Goal: Task Accomplishment & Management: Manage account settings

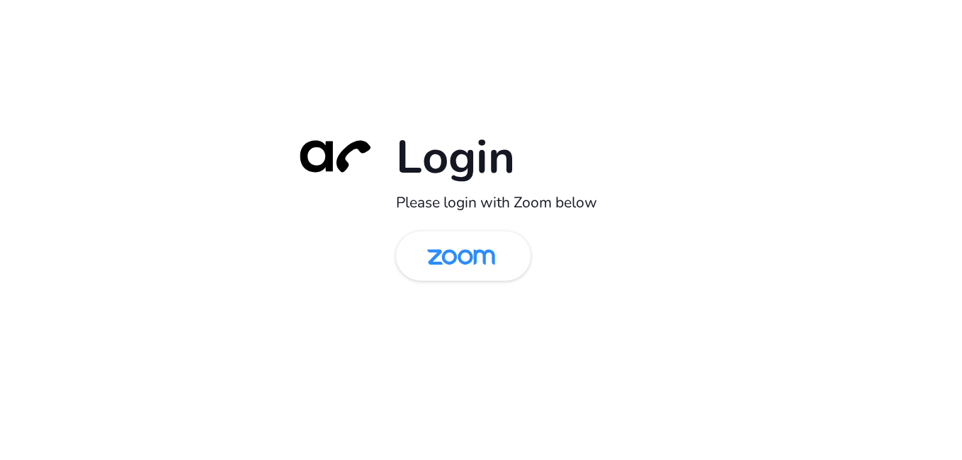
click at [668, 226] on div "Login Please login with Zoom below" at bounding box center [481, 230] width 397 height 203
click at [454, 259] on img at bounding box center [461, 257] width 98 height 46
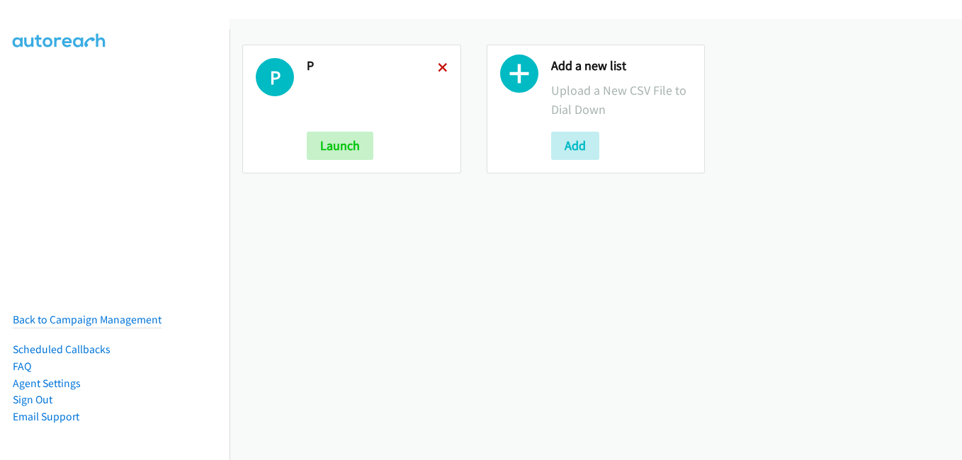
click at [438, 70] on icon at bounding box center [443, 69] width 10 height 10
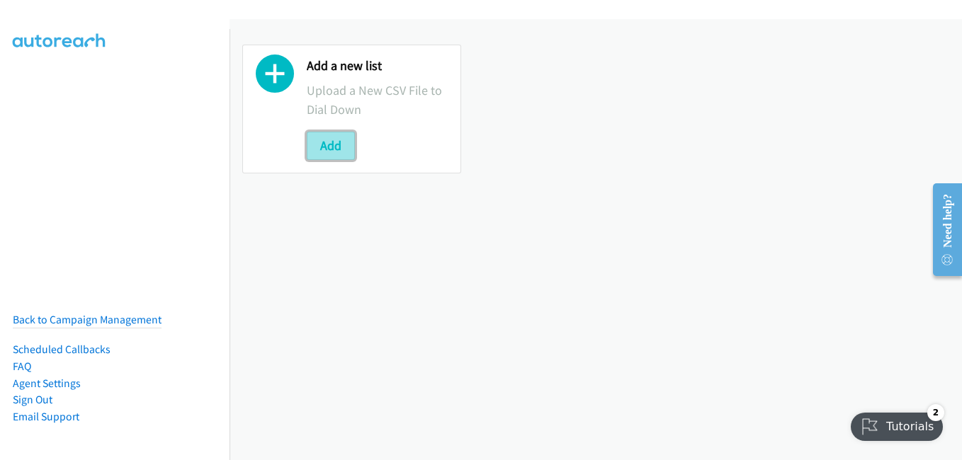
click at [344, 144] on button "Add" at bounding box center [331, 146] width 48 height 28
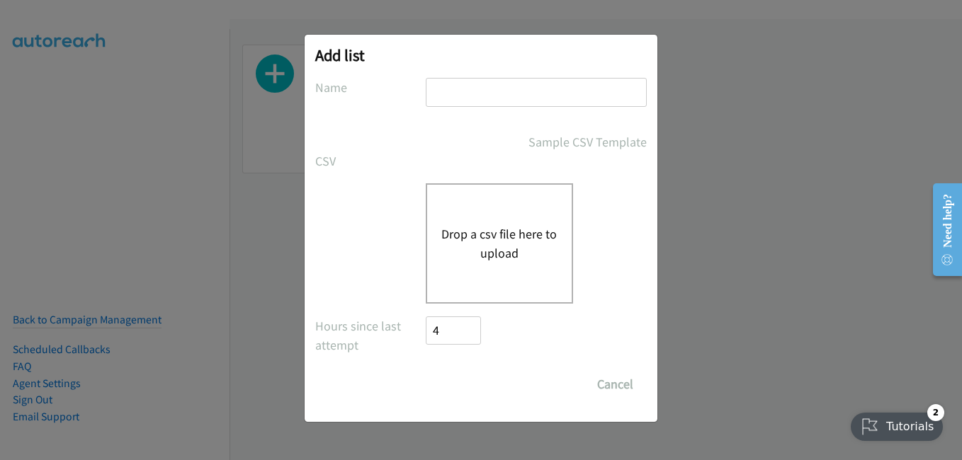
click at [500, 80] on input "text" at bounding box center [536, 92] width 221 height 29
type input "SPLUNK"
click at [481, 254] on button "Drop a csv file here to upload" at bounding box center [499, 243] width 116 height 38
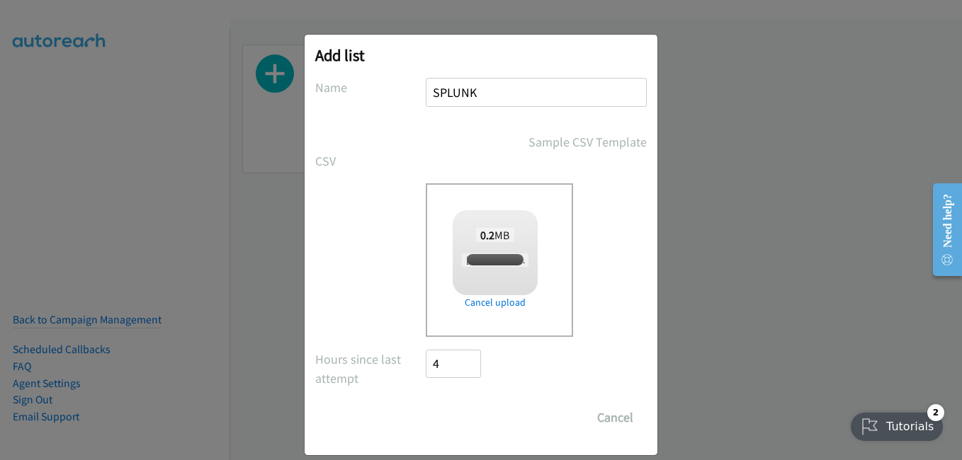
checkbox input "true"
click at [456, 427] on input "Save List" at bounding box center [463, 418] width 74 height 28
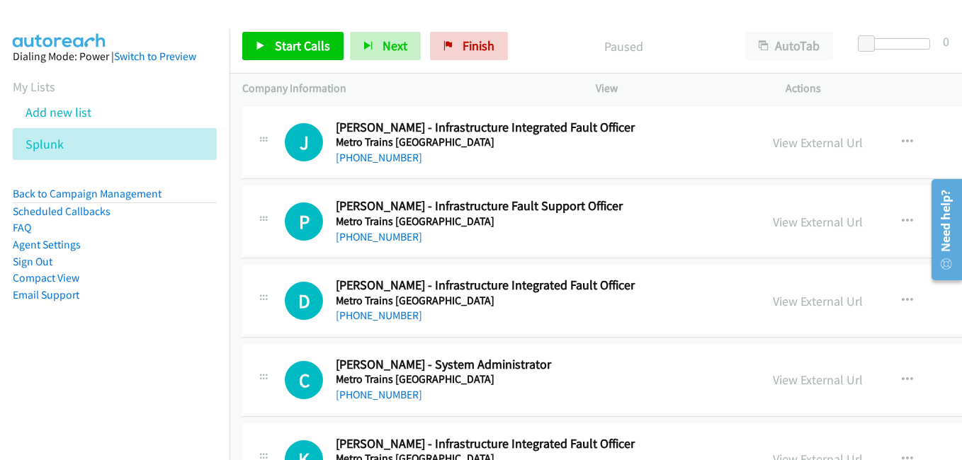
click at [808, 141] on div at bounding box center [481, 230] width 962 height 460
click at [802, 147] on link "View External Url" at bounding box center [818, 143] width 90 height 16
click at [807, 228] on link "View External Url" at bounding box center [818, 222] width 90 height 16
click at [782, 297] on link "View External Url" at bounding box center [818, 301] width 90 height 16
drag, startPoint x: 828, startPoint y: 385, endPoint x: 147, endPoint y: 44, distance: 761.0
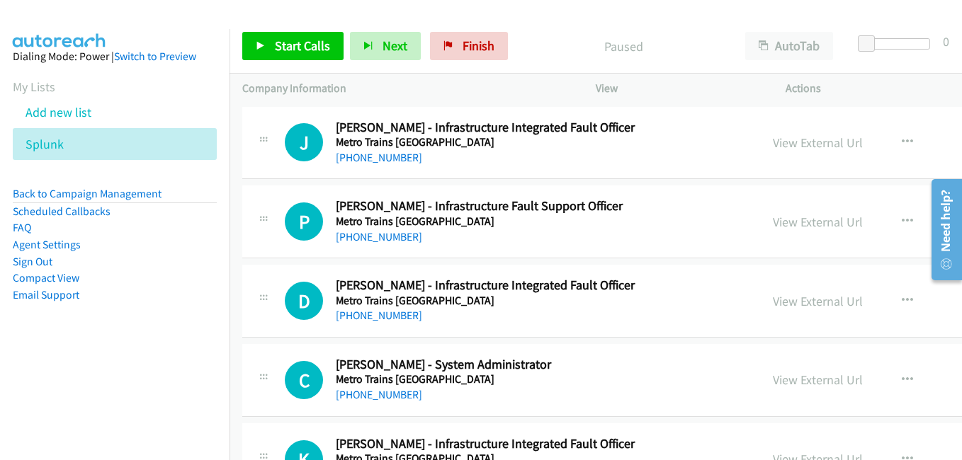
click at [828, 385] on link "View External Url" at bounding box center [818, 380] width 90 height 16
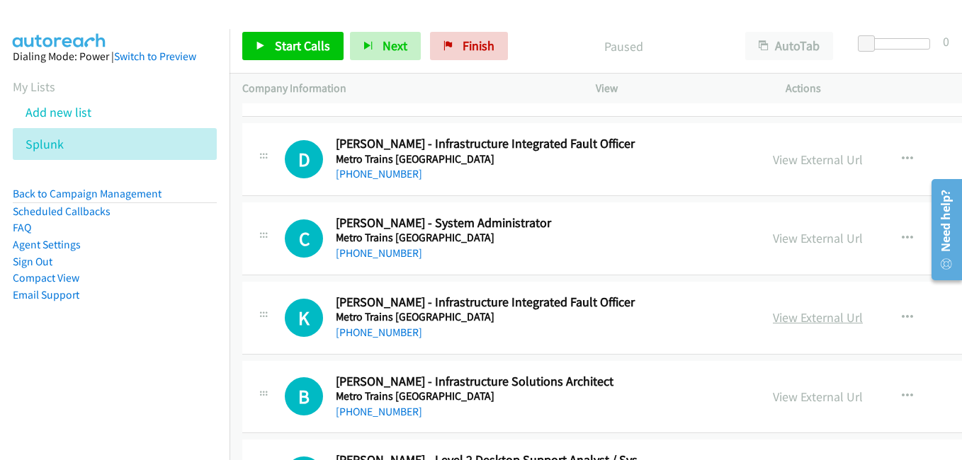
drag, startPoint x: 803, startPoint y: 319, endPoint x: 156, endPoint y: 4, distance: 719.9
click at [803, 319] on link "View External Url" at bounding box center [818, 317] width 90 height 16
click at [804, 399] on link "View External Url" at bounding box center [818, 397] width 90 height 16
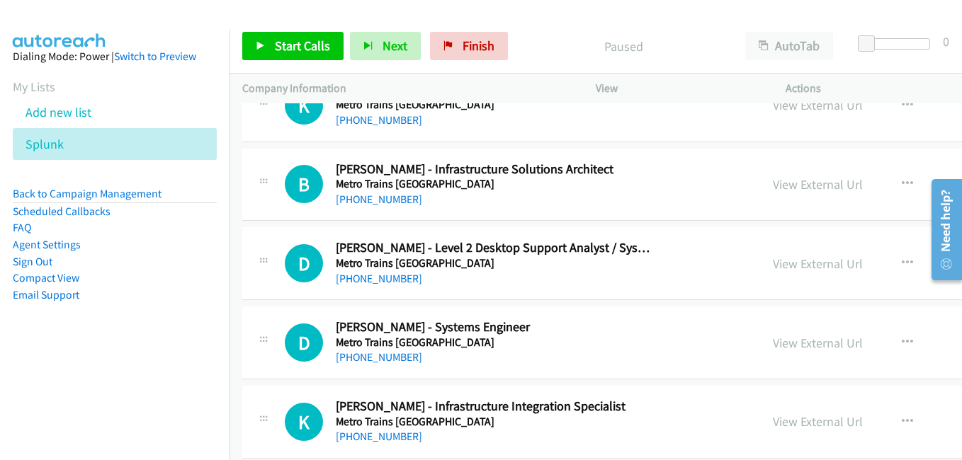
scroll to position [425, 0]
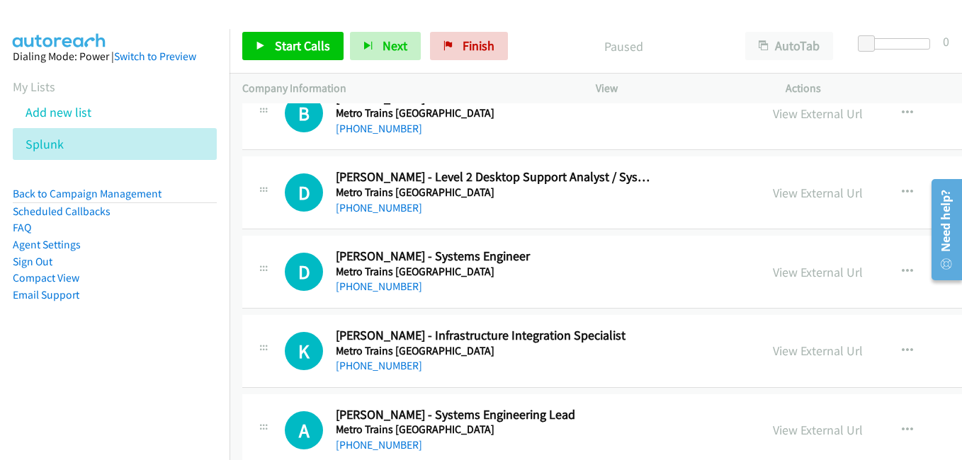
drag, startPoint x: 792, startPoint y: 195, endPoint x: 222, endPoint y: 0, distance: 602.4
click at [792, 195] on link "View External Url" at bounding box center [818, 193] width 90 height 16
click at [807, 276] on link "View External Url" at bounding box center [818, 272] width 90 height 16
click at [811, 351] on link "View External Url" at bounding box center [818, 351] width 90 height 16
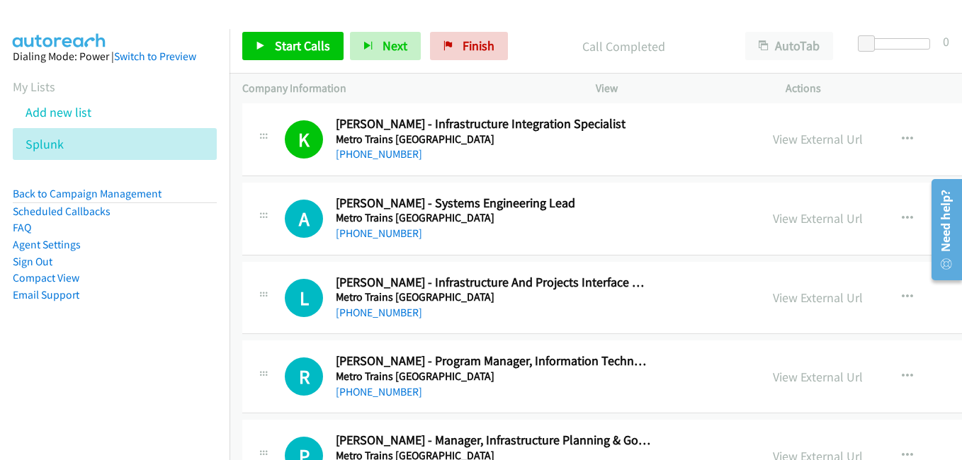
scroll to position [637, 0]
click at [824, 222] on link "View External Url" at bounding box center [818, 218] width 90 height 16
click at [804, 299] on link "View External Url" at bounding box center [818, 297] width 90 height 16
drag, startPoint x: 816, startPoint y: 380, endPoint x: 196, endPoint y: 4, distance: 725.4
click at [816, 380] on link "View External Url" at bounding box center [818, 376] width 90 height 16
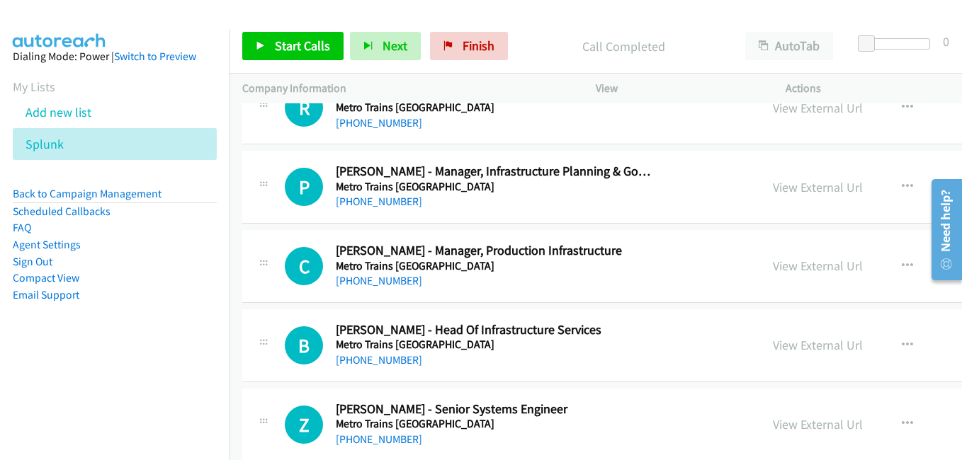
scroll to position [921, 0]
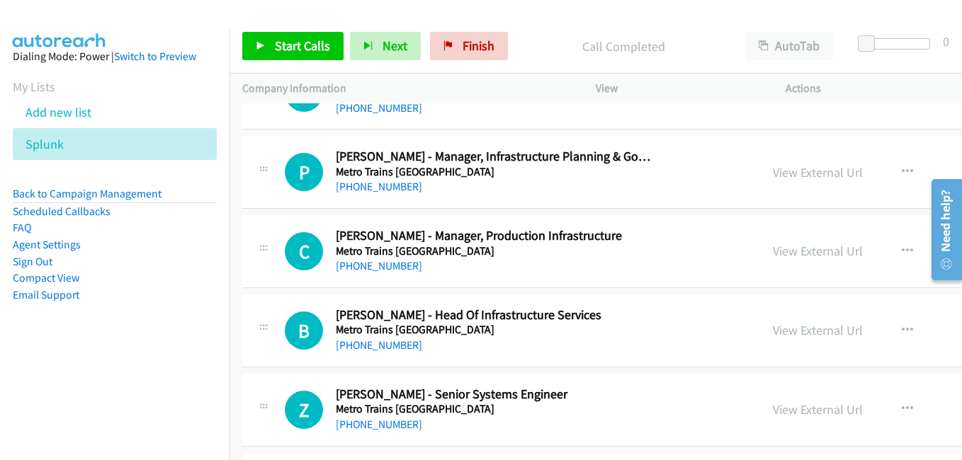
click at [806, 174] on link "View External Url" at bounding box center [818, 172] width 90 height 16
click at [799, 255] on link "View External Url" at bounding box center [818, 251] width 90 height 16
click at [814, 333] on link "View External Url" at bounding box center [818, 330] width 90 height 16
click at [793, 406] on link "View External Url" at bounding box center [818, 410] width 90 height 16
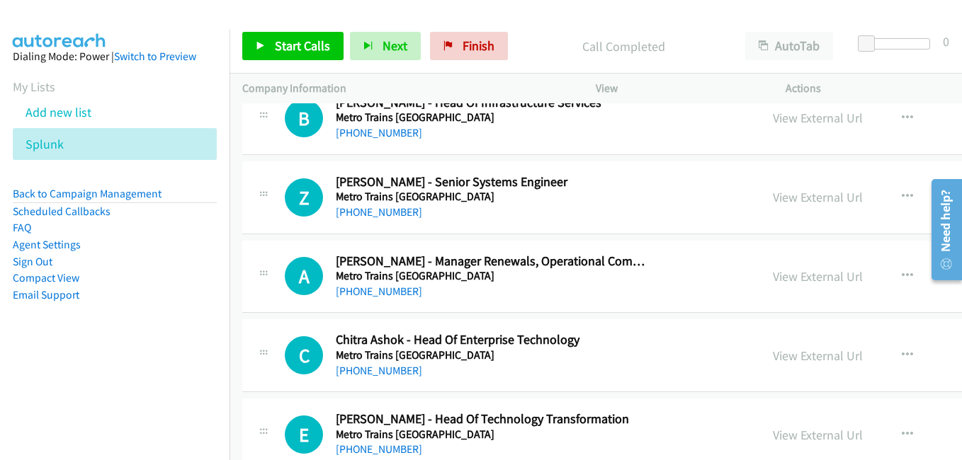
scroll to position [1204, 0]
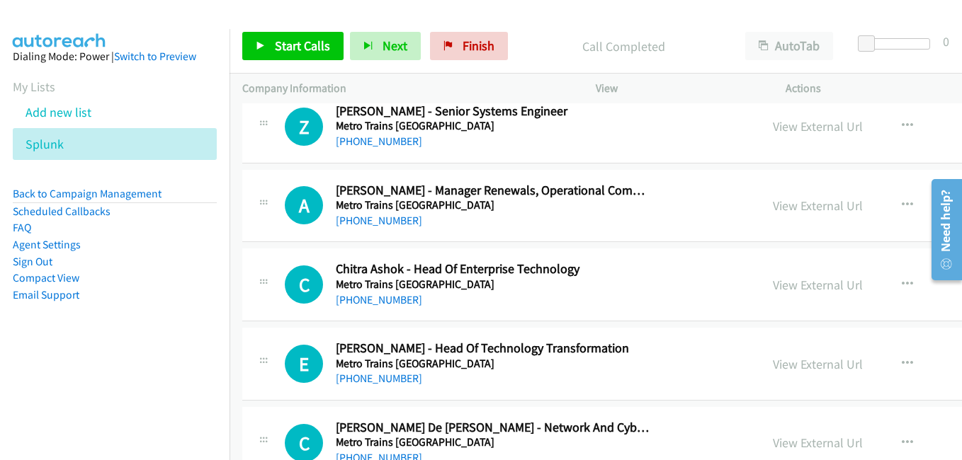
click at [802, 204] on link "View External Url" at bounding box center [818, 206] width 90 height 16
click at [812, 290] on link "View External Url" at bounding box center [818, 285] width 90 height 16
drag, startPoint x: 818, startPoint y: 360, endPoint x: 207, endPoint y: 45, distance: 687.6
click at [818, 360] on link "View External Url" at bounding box center [818, 364] width 90 height 16
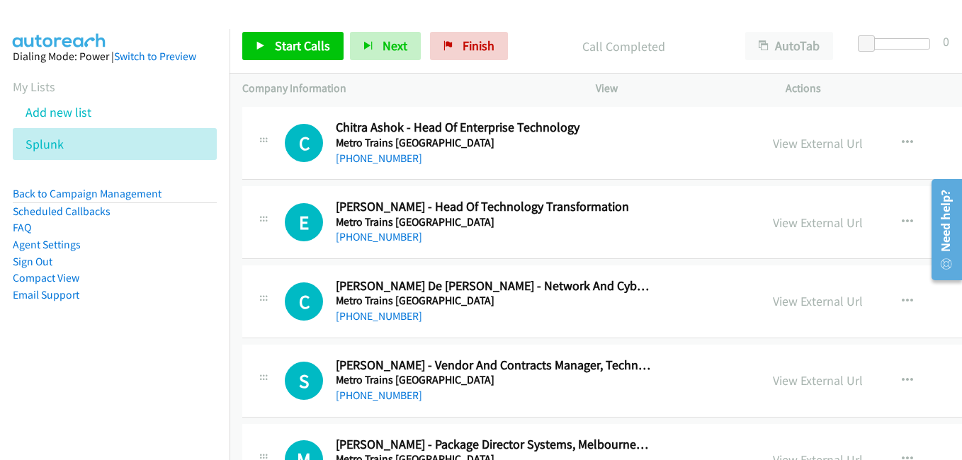
drag, startPoint x: 798, startPoint y: 302, endPoint x: 229, endPoint y: 8, distance: 640.7
click at [798, 302] on link "View External Url" at bounding box center [818, 301] width 90 height 16
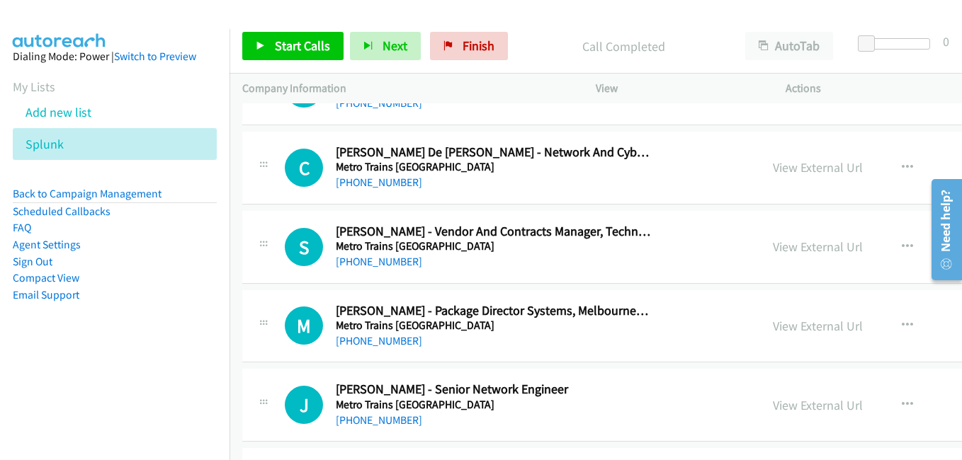
scroll to position [1487, 0]
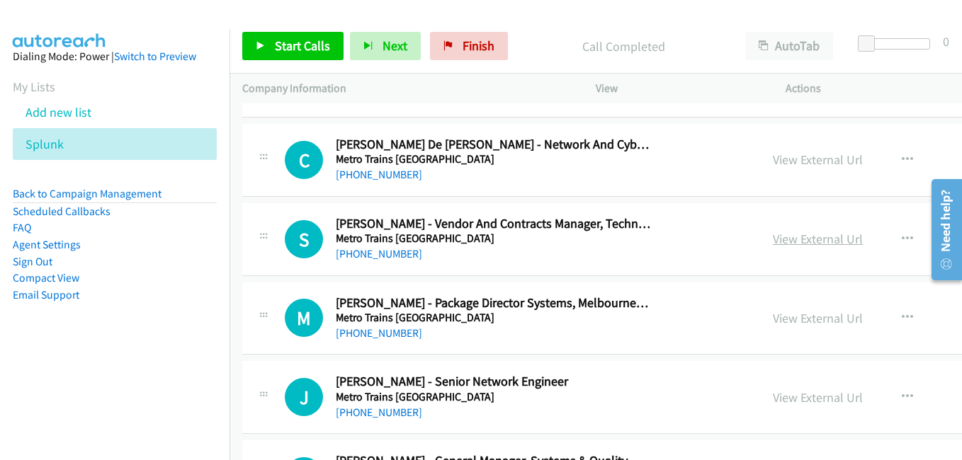
click at [793, 241] on link "View External Url" at bounding box center [818, 239] width 90 height 16
click at [810, 324] on link "View External Url" at bounding box center [818, 318] width 90 height 16
click at [838, 393] on link "View External Url" at bounding box center [818, 397] width 90 height 16
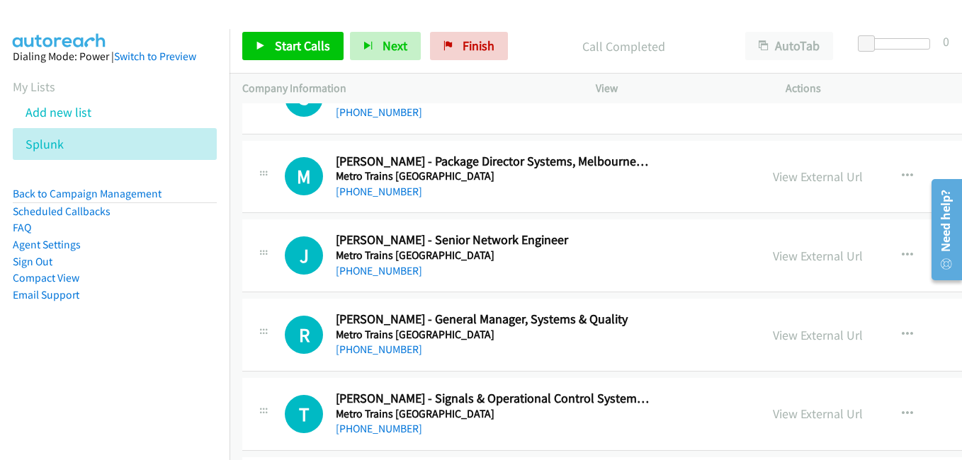
click at [821, 334] on link "View External Url" at bounding box center [818, 335] width 90 height 16
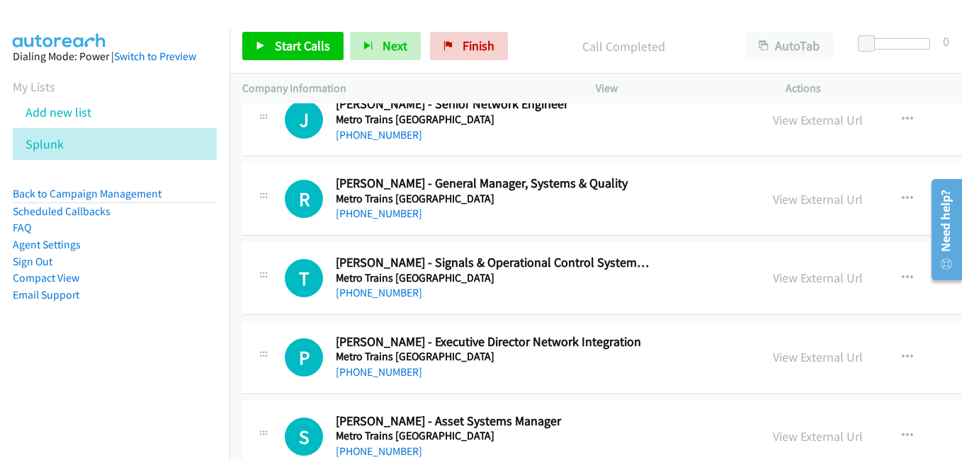
scroll to position [1770, 0]
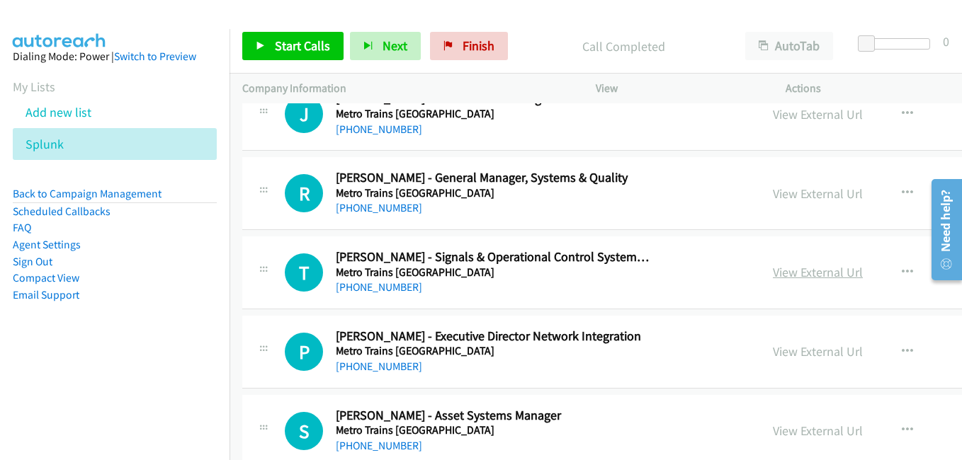
click at [791, 278] on link "View External Url" at bounding box center [818, 272] width 90 height 16
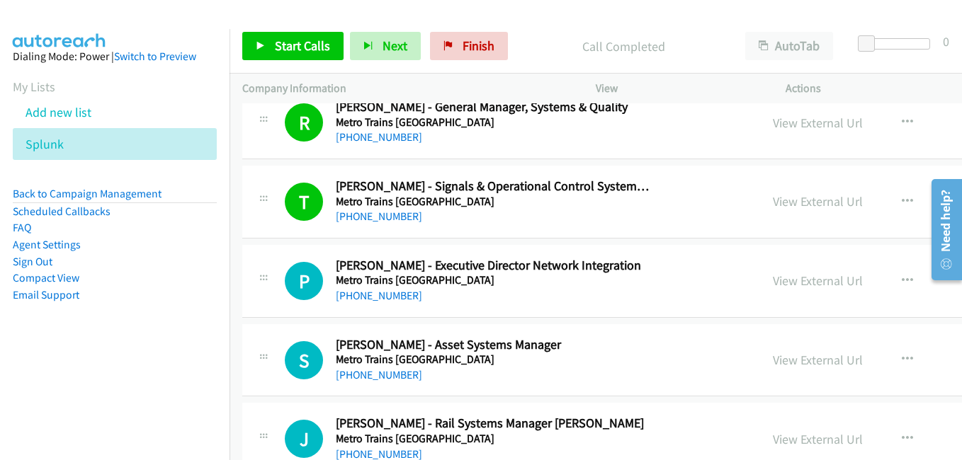
drag, startPoint x: 816, startPoint y: 286, endPoint x: 255, endPoint y: 74, distance: 599.7
click at [816, 286] on link "View External Url" at bounding box center [818, 281] width 90 height 16
drag, startPoint x: 787, startPoint y: 365, endPoint x: 762, endPoint y: 365, distance: 24.8
click at [787, 365] on link "View External Url" at bounding box center [818, 360] width 90 height 16
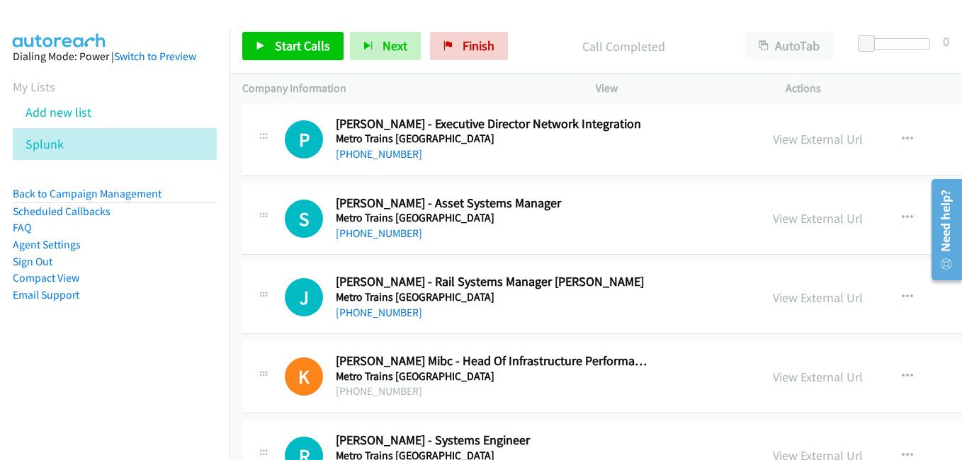
click at [809, 300] on link "View External Url" at bounding box center [818, 298] width 90 height 16
click at [799, 377] on link "View External Url" at bounding box center [818, 377] width 90 height 16
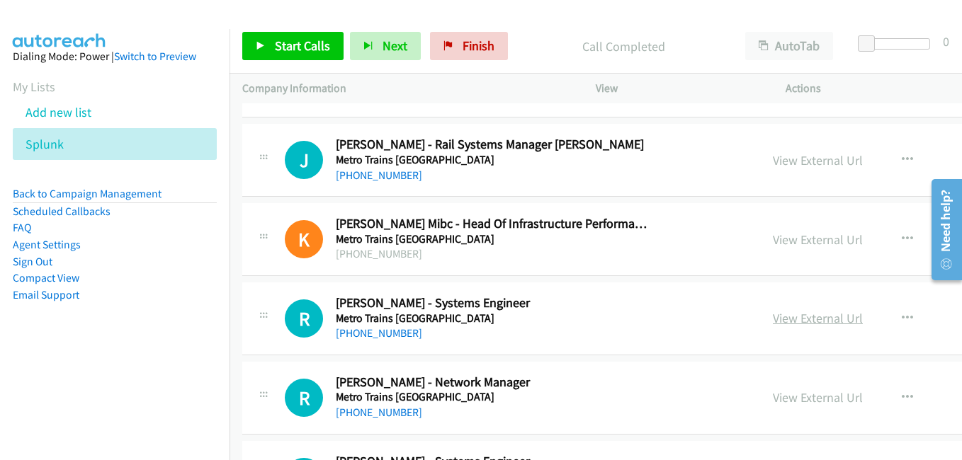
scroll to position [2124, 0]
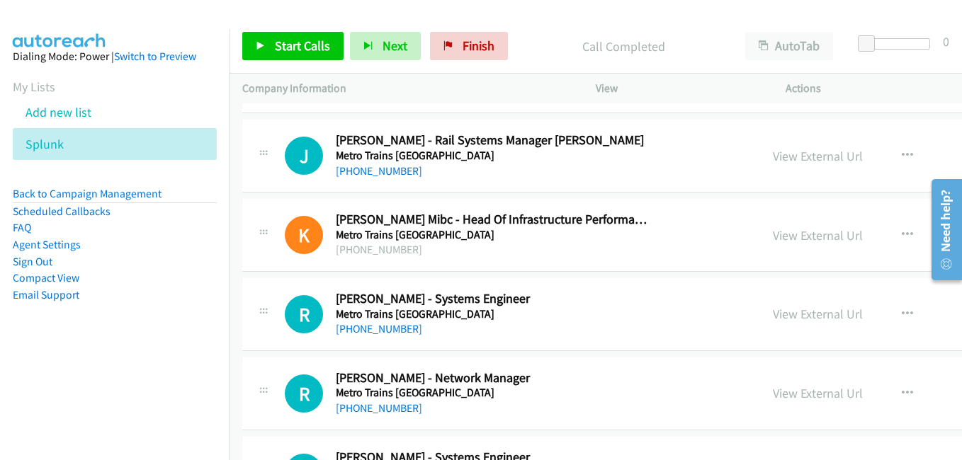
click at [795, 319] on link "View External Url" at bounding box center [818, 314] width 90 height 16
drag, startPoint x: 804, startPoint y: 402, endPoint x: 263, endPoint y: 6, distance: 669.8
click at [804, 402] on link "View External Url" at bounding box center [818, 393] width 90 height 16
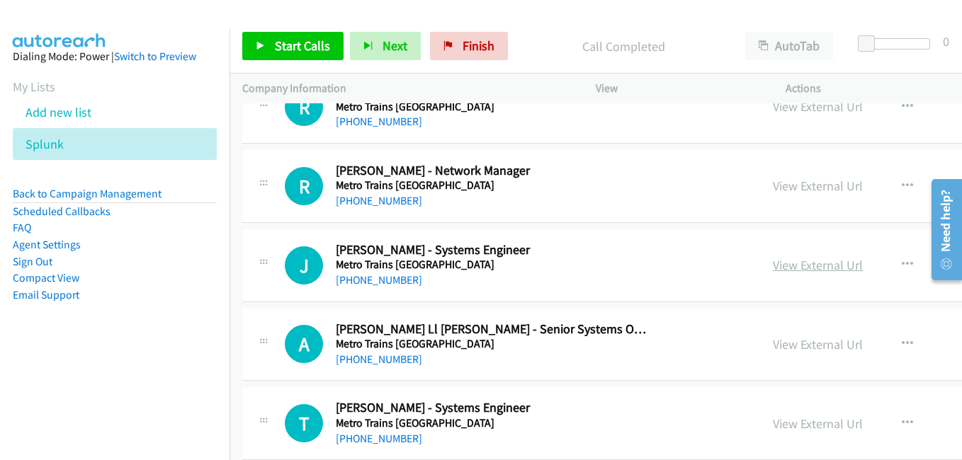
scroll to position [2337, 0]
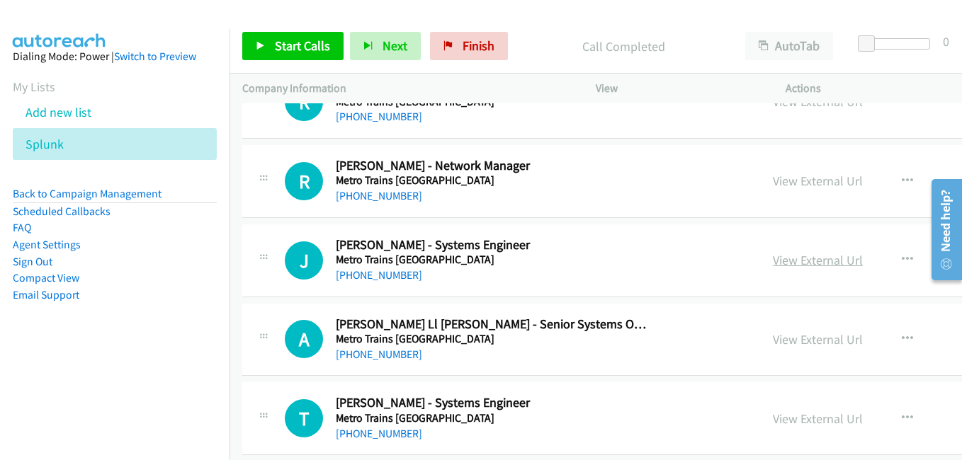
click at [807, 256] on link "View External Url" at bounding box center [818, 260] width 90 height 16
drag, startPoint x: 803, startPoint y: 341, endPoint x: 190, endPoint y: 4, distance: 698.8
click at [803, 341] on link "View External Url" at bounding box center [818, 339] width 90 height 16
drag, startPoint x: 831, startPoint y: 416, endPoint x: 355, endPoint y: 3, distance: 629.4
click at [831, 416] on link "View External Url" at bounding box center [818, 419] width 90 height 16
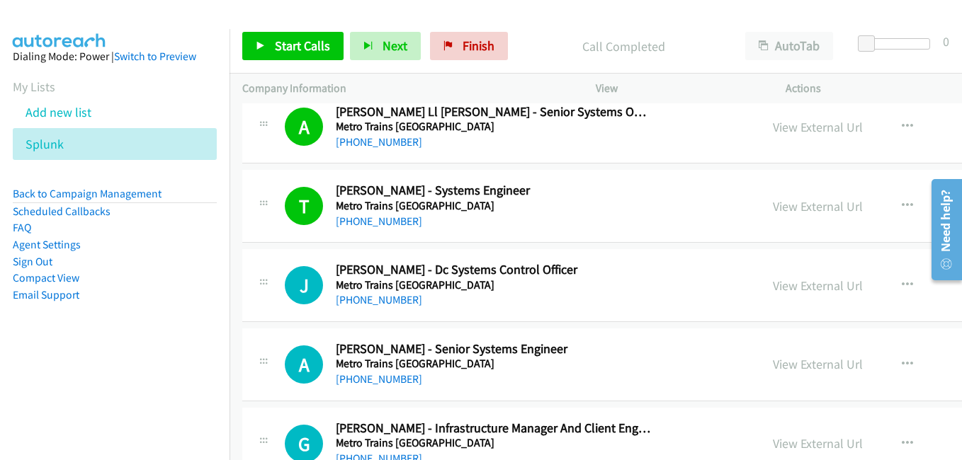
scroll to position [2620, 0]
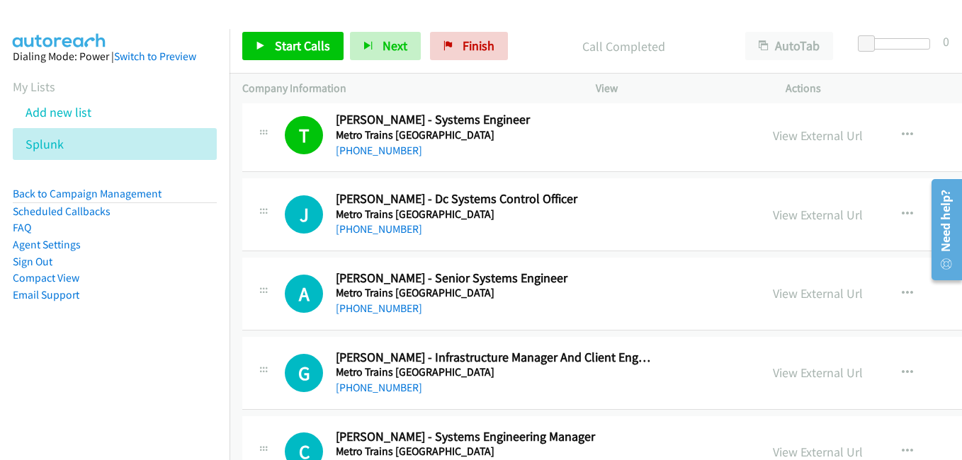
click at [803, 219] on link "View External Url" at bounding box center [818, 215] width 90 height 16
drag, startPoint x: 796, startPoint y: 296, endPoint x: 192, endPoint y: 28, distance: 661.0
click at [796, 296] on link "View External Url" at bounding box center [818, 293] width 90 height 16
drag, startPoint x: 788, startPoint y: 371, endPoint x: 145, endPoint y: 5, distance: 739.9
click at [788, 371] on link "View External Url" at bounding box center [818, 373] width 90 height 16
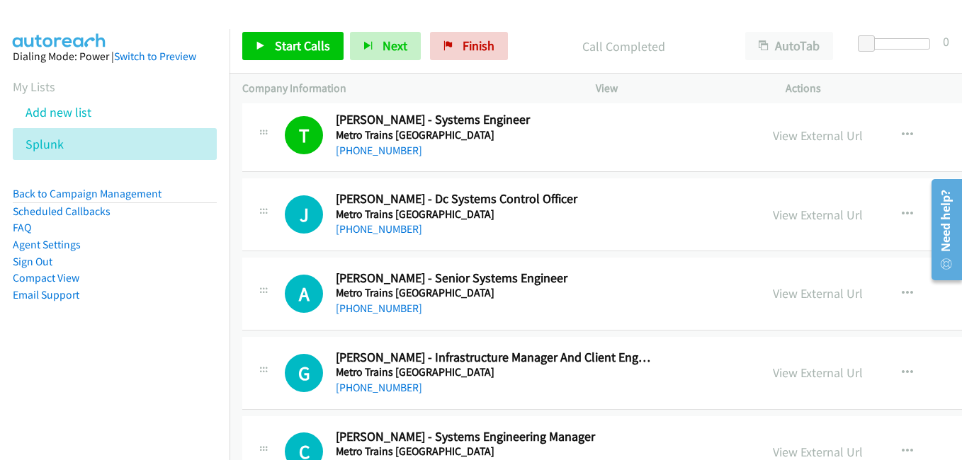
scroll to position [2762, 0]
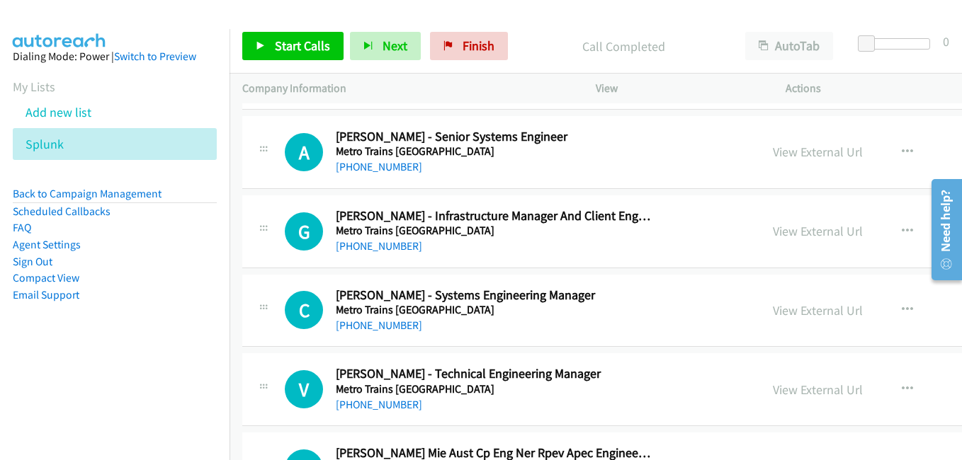
drag, startPoint x: 786, startPoint y: 314, endPoint x: 196, endPoint y: 1, distance: 668.1
click at [786, 314] on link "View External Url" at bounding box center [818, 310] width 90 height 16
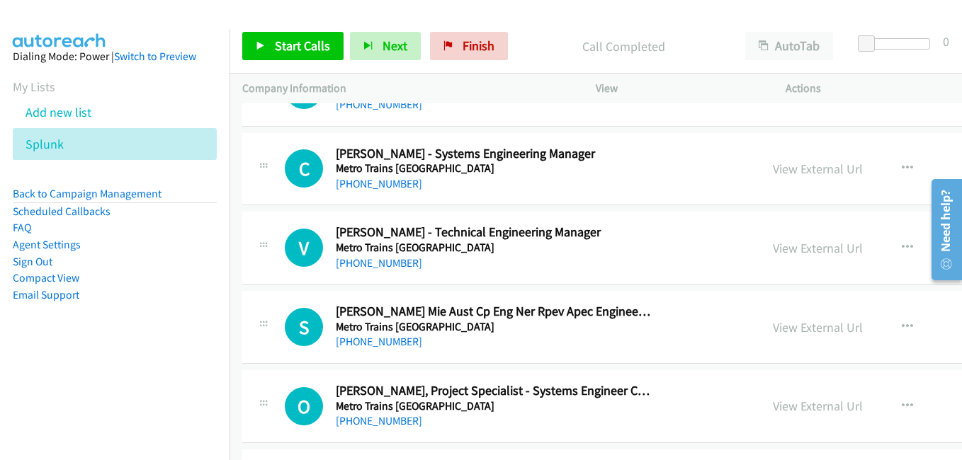
click at [804, 251] on link "View External Url" at bounding box center [818, 248] width 90 height 16
click at [787, 329] on link "View External Url" at bounding box center [818, 327] width 90 height 16
drag, startPoint x: 819, startPoint y: 409, endPoint x: 167, endPoint y: 1, distance: 768.9
click at [819, 409] on link "View External Url" at bounding box center [818, 406] width 90 height 16
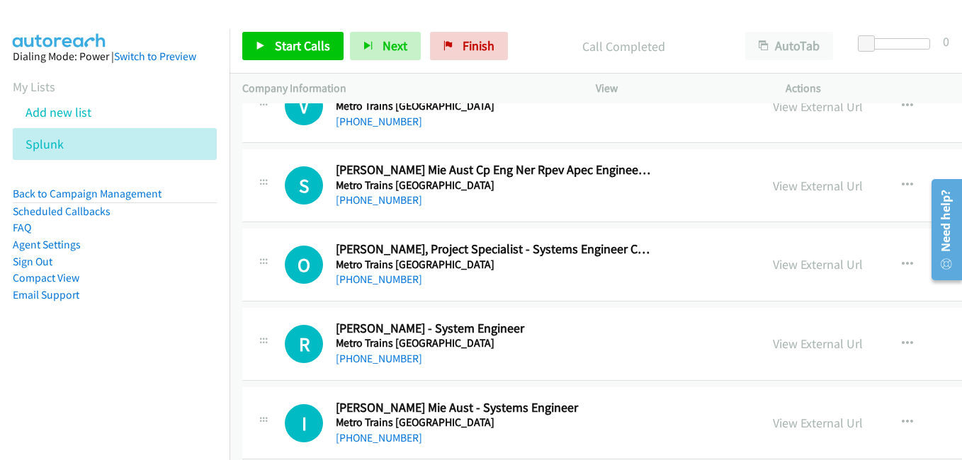
scroll to position [3187, 0]
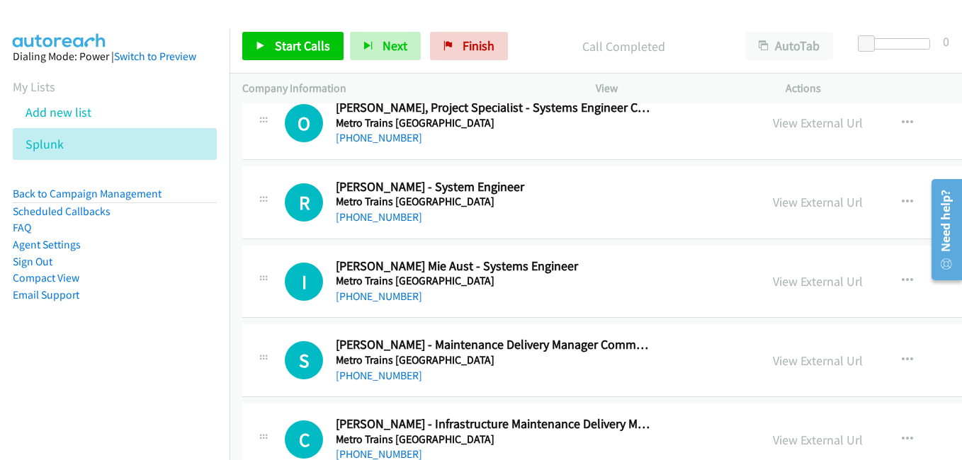
click at [801, 205] on link "View External Url" at bounding box center [818, 202] width 90 height 16
click at [816, 280] on link "View External Url" at bounding box center [818, 281] width 90 height 16
drag, startPoint x: 812, startPoint y: 355, endPoint x: 331, endPoint y: 20, distance: 587.0
click at [812, 355] on link "View External Url" at bounding box center [818, 361] width 90 height 16
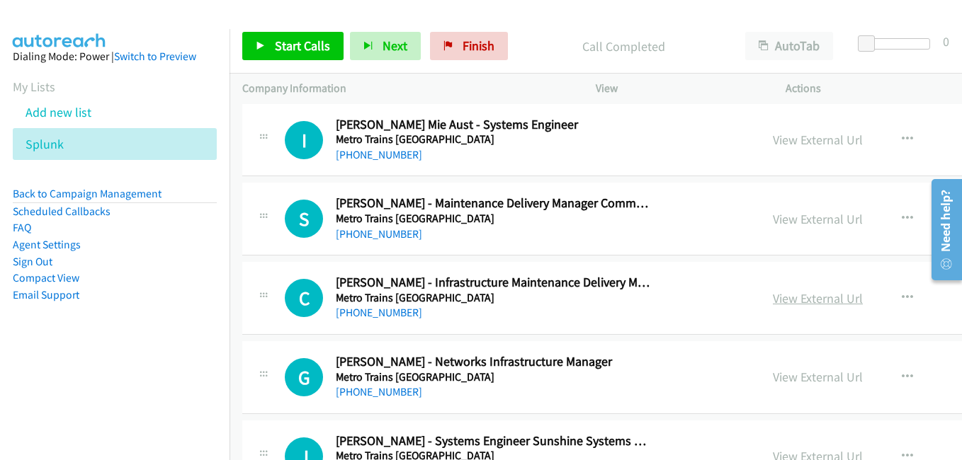
click at [815, 302] on link "View External Url" at bounding box center [818, 298] width 90 height 16
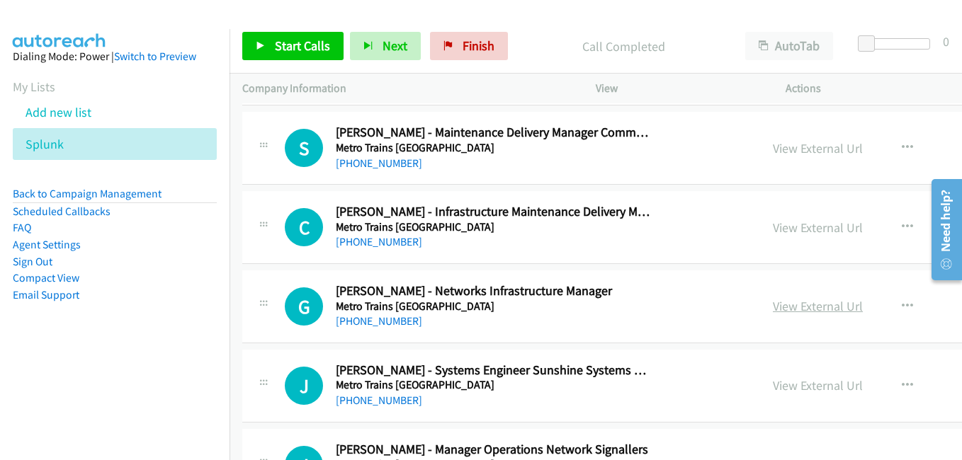
click at [810, 305] on link "View External Url" at bounding box center [818, 306] width 90 height 16
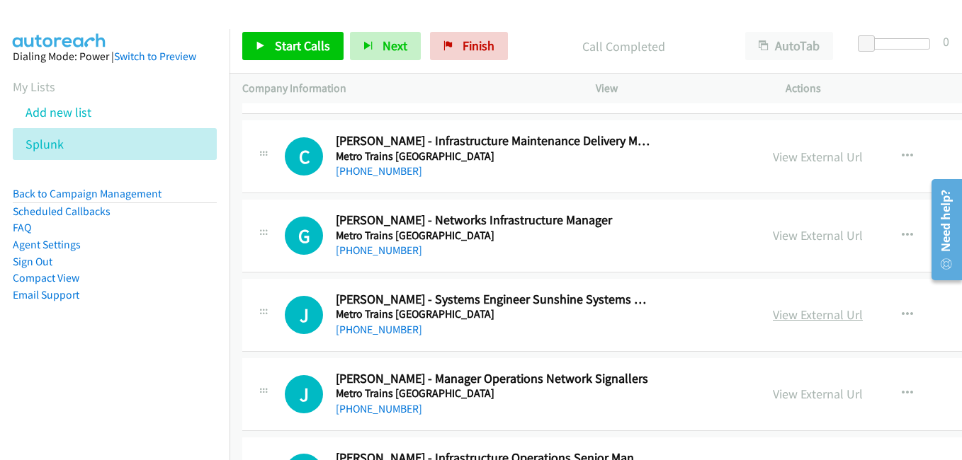
click at [791, 314] on link "View External Url" at bounding box center [818, 315] width 90 height 16
drag, startPoint x: 809, startPoint y: 396, endPoint x: 641, endPoint y: 2, distance: 428.0
click at [809, 396] on link "View External Url" at bounding box center [818, 394] width 90 height 16
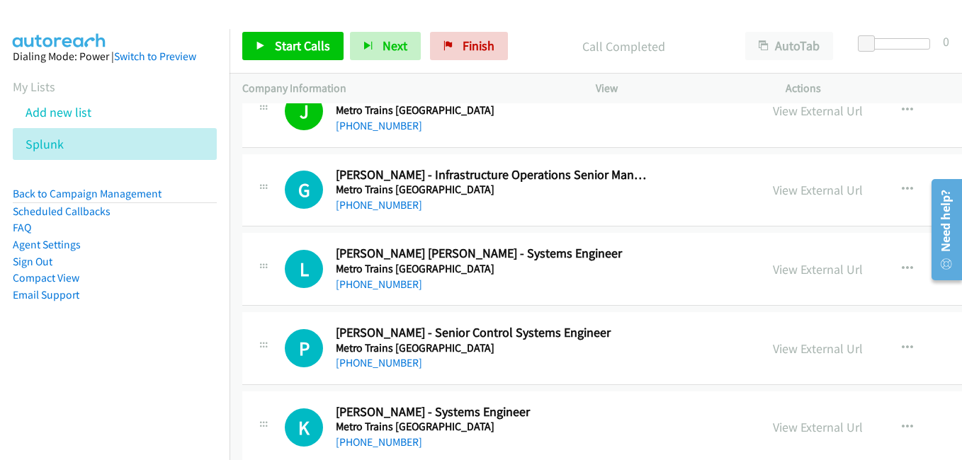
click at [812, 186] on link "View External Url" at bounding box center [818, 190] width 90 height 16
click at [818, 270] on link "View External Url" at bounding box center [818, 269] width 90 height 16
click at [819, 350] on link "View External Url" at bounding box center [818, 349] width 90 height 16
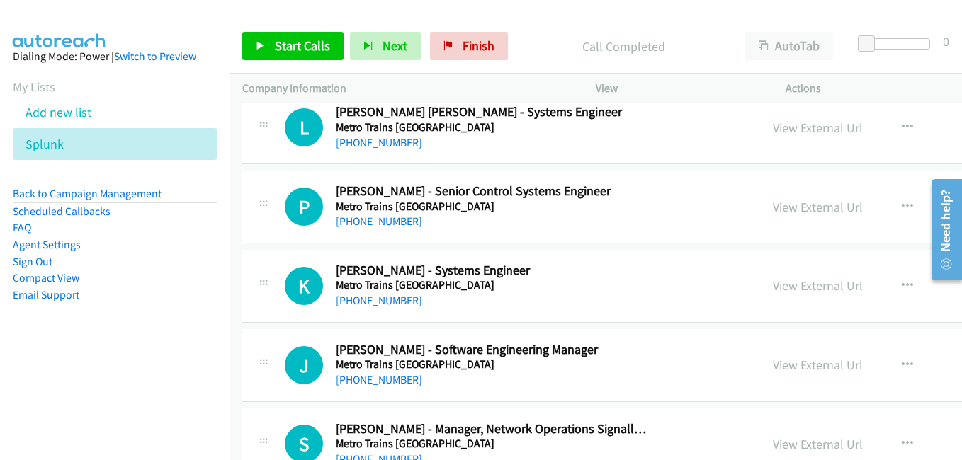
scroll to position [3965, 0]
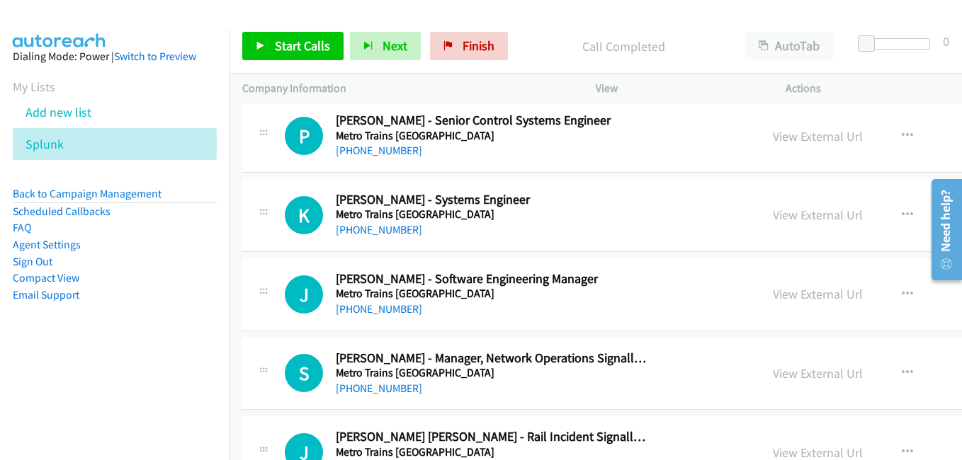
click at [801, 217] on link "View External Url" at bounding box center [818, 215] width 90 height 16
click at [807, 299] on link "View External Url" at bounding box center [818, 294] width 90 height 16
click at [786, 373] on link "View External Url" at bounding box center [818, 373] width 90 height 16
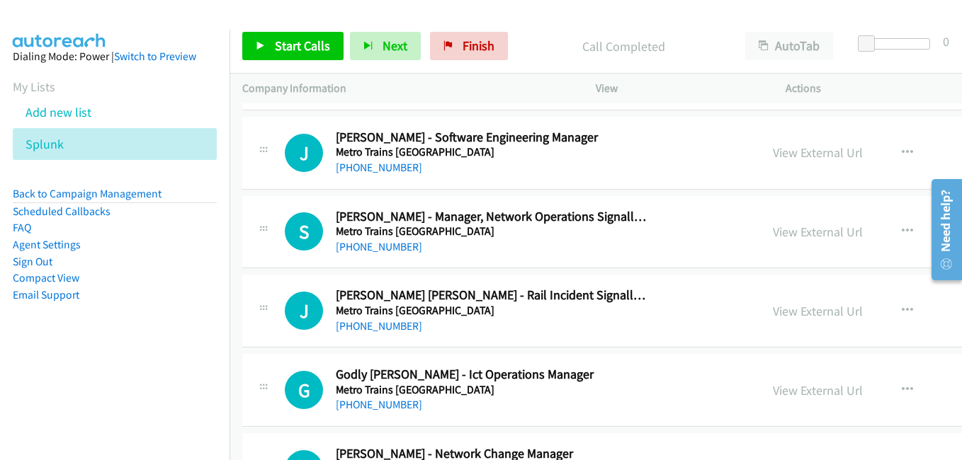
scroll to position [4178, 0]
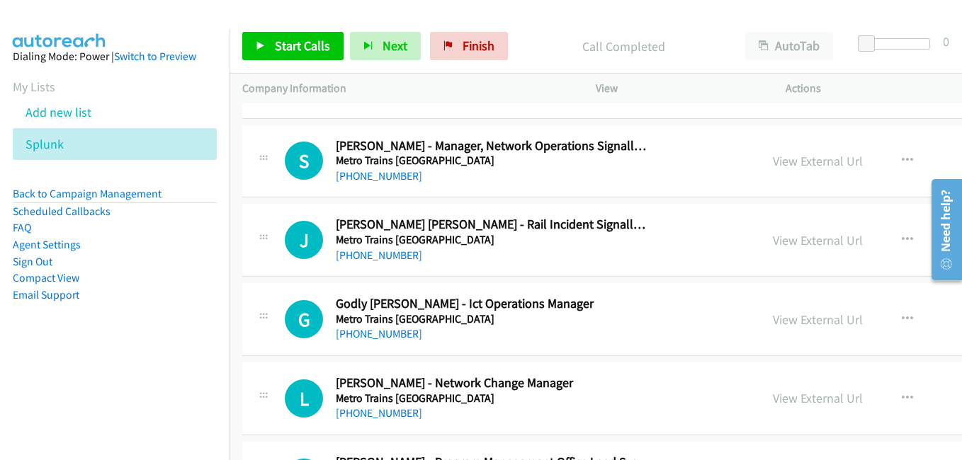
drag, startPoint x: 819, startPoint y: 240, endPoint x: 930, endPoint y: 448, distance: 236.0
click at [819, 240] on link "View External Url" at bounding box center [818, 240] width 90 height 16
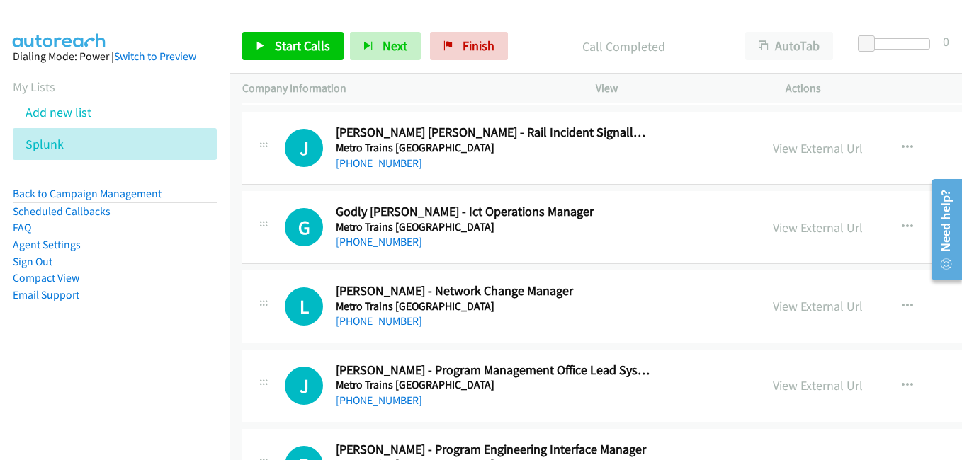
scroll to position [4320, 0]
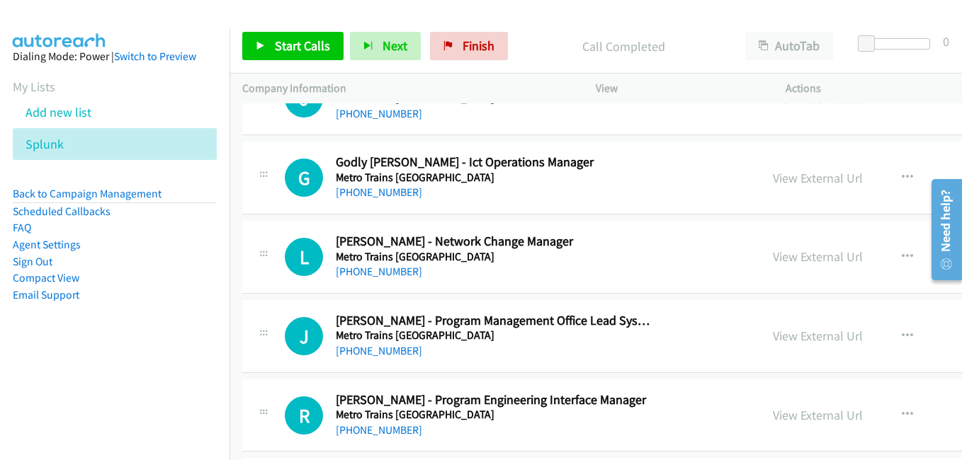
drag, startPoint x: 40, startPoint y: 93, endPoint x: 321, endPoint y: 4, distance: 294.9
click at [799, 184] on link "View External Url" at bounding box center [818, 178] width 90 height 16
drag, startPoint x: 813, startPoint y: 259, endPoint x: 435, endPoint y: 7, distance: 454.5
click at [813, 259] on link "View External Url" at bounding box center [818, 257] width 90 height 16
click at [807, 332] on link "View External Url" at bounding box center [818, 336] width 90 height 16
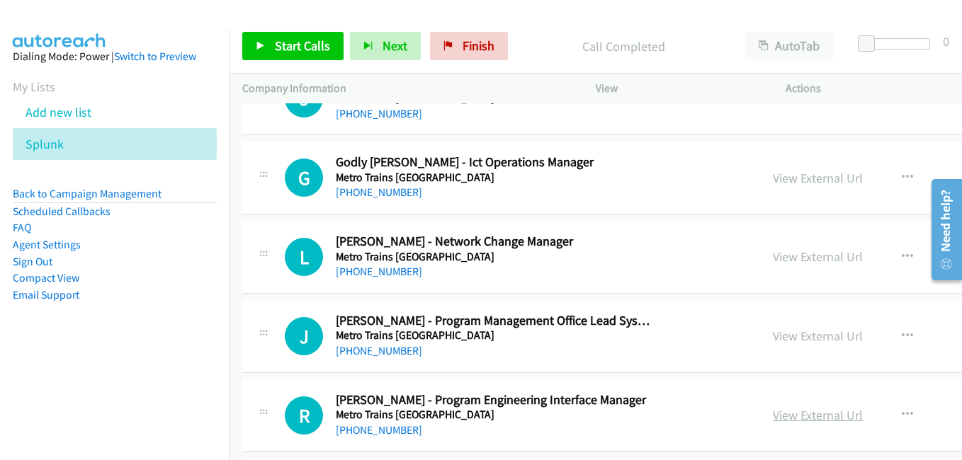
click at [817, 415] on link "View External Url" at bounding box center [818, 415] width 90 height 16
